Goal: Information Seeking & Learning: Learn about a topic

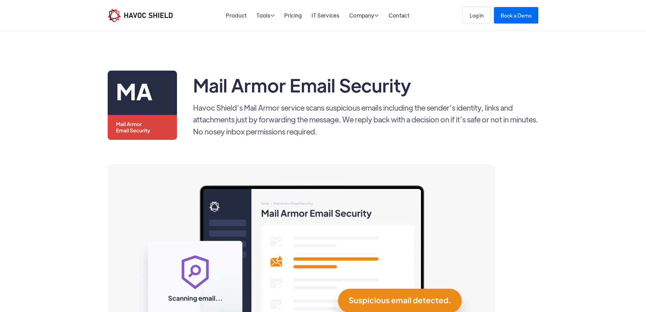
scroll to position [345, 0]
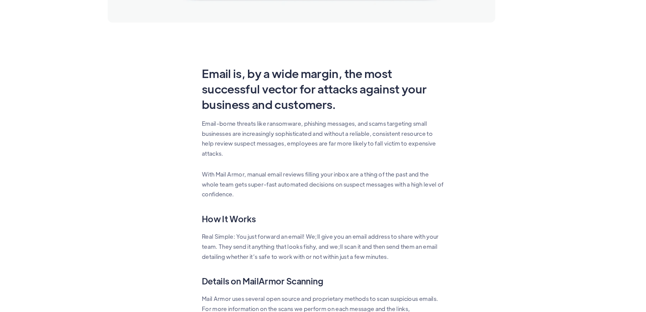
click at [107, 93] on div "Mail Armor Email Security Havoc Shield’s Mail Armor service scans suspicious em…" at bounding box center [323, 48] width 444 height 647
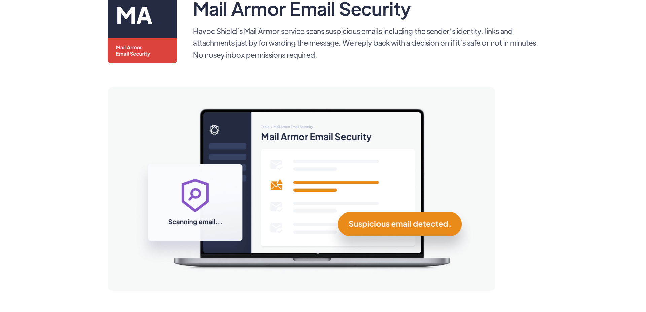
scroll to position [0, 0]
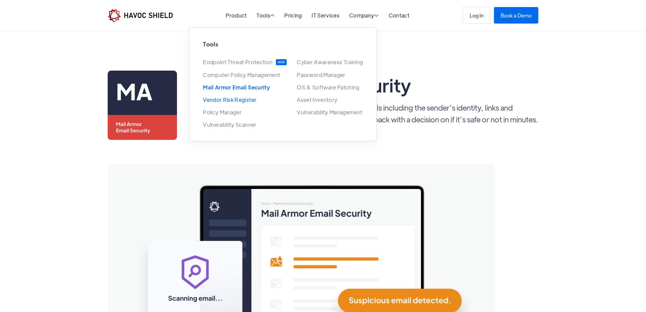
click at [229, 97] on link "Vendor Risk Register" at bounding box center [230, 100] width 54 height 6
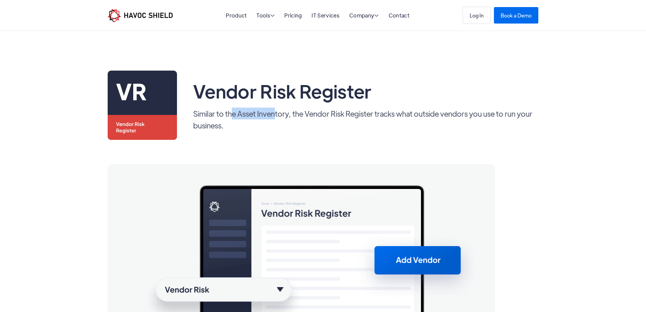
drag, startPoint x: 232, startPoint y: 112, endPoint x: 275, endPoint y: 111, distance: 43.1
click at [275, 111] on p "Similar to the Asset Inventory, the Vendor Risk Register tracks what outside ve…" at bounding box center [365, 120] width 345 height 24
drag, startPoint x: 347, startPoint y: 118, endPoint x: 425, endPoint y: 116, distance: 78.8
click at [425, 116] on p "Similar to the Asset Inventory, the Vendor Risk Register tracks what outside ve…" at bounding box center [365, 120] width 345 height 24
click at [386, 116] on p "Similar to the Asset Inventory, the Vendor Risk Register tracks what outside ve…" at bounding box center [365, 120] width 345 height 24
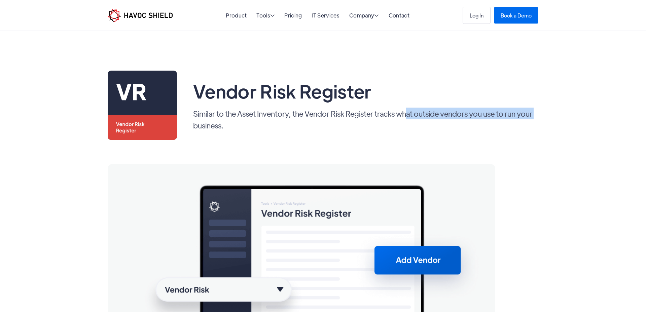
drag, startPoint x: 410, startPoint y: 114, endPoint x: 564, endPoint y: 112, distance: 154.2
click at [564, 112] on div "Vendor Risk Register Similar to the Asset Inventory, the Vendor Risk Register t…" at bounding box center [323, 316] width 646 height 571
click at [565, 112] on div "Vendor Risk Register Similar to the Asset Inventory, the Vendor Risk Register t…" at bounding box center [323, 316] width 646 height 571
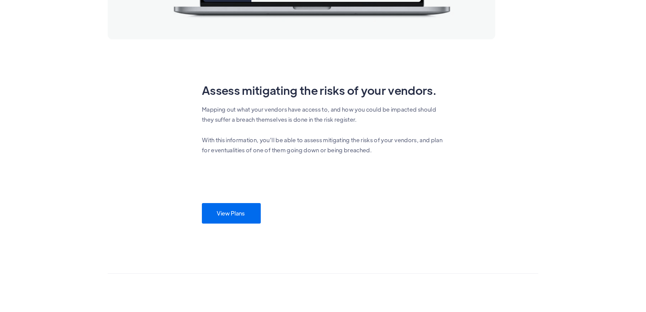
scroll to position [307, 0]
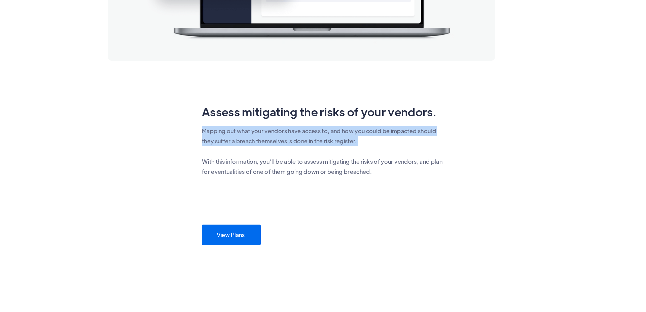
drag, startPoint x: 178, startPoint y: 120, endPoint x: 382, endPoint y: 155, distance: 206.2
click at [382, 155] on div "Vendor Risk Register Similar to the Asset Inventory, the Vendor Risk Register t…" at bounding box center [323, 5] width 444 height 482
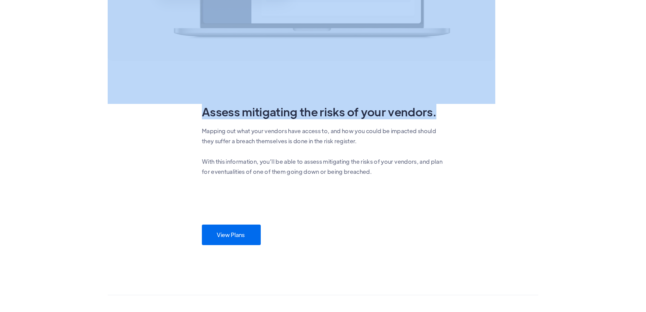
drag, startPoint x: 190, startPoint y: 96, endPoint x: 448, endPoint y: 113, distance: 259.0
click at [448, 113] on div "Vendor Risk Register Similar to the Asset Inventory, the Vendor Risk Register t…" at bounding box center [323, 5] width 444 height 482
click at [444, 115] on div "Vendor Risk Register Similar to the Asset Inventory, the Vendor Risk Register t…" at bounding box center [323, 5] width 444 height 482
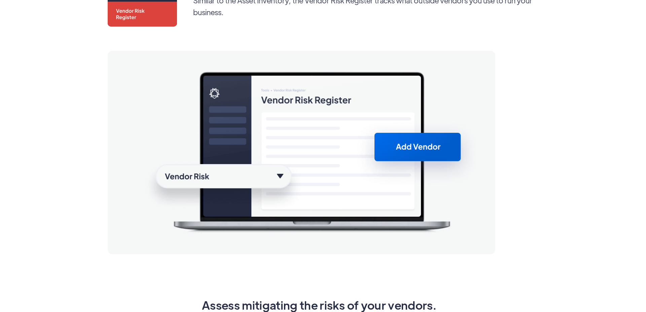
scroll to position [0, 0]
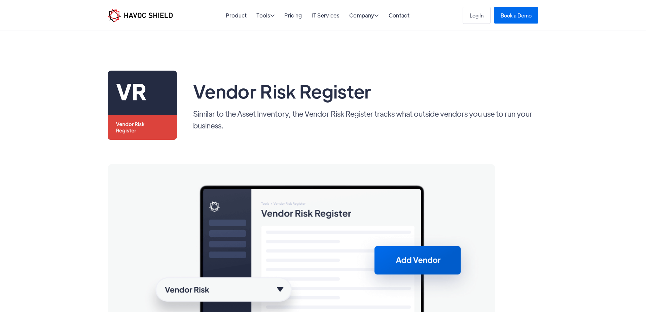
click at [275, 12] on li "Tools  Tools Endpoint Threat Protection NEW Cyber Awareness Training NEW Compu…" at bounding box center [265, 15] width 18 height 10
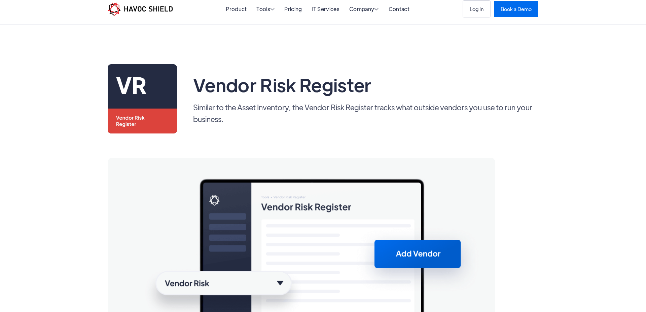
scroll to position [4, 0]
